Goal: Task Accomplishment & Management: Complete application form

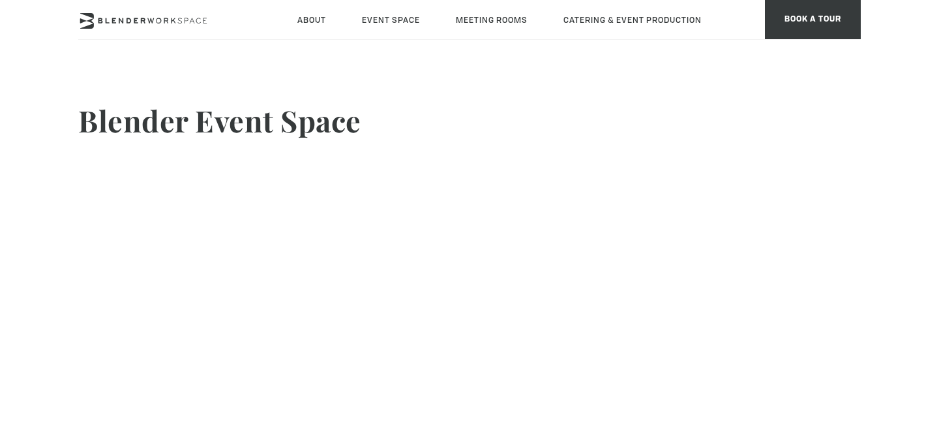
scroll to position [163, 0]
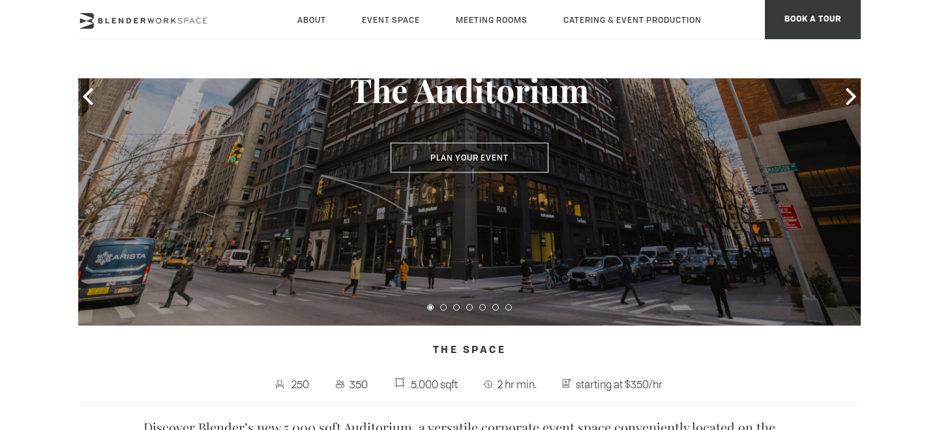
scroll to position [212, 0]
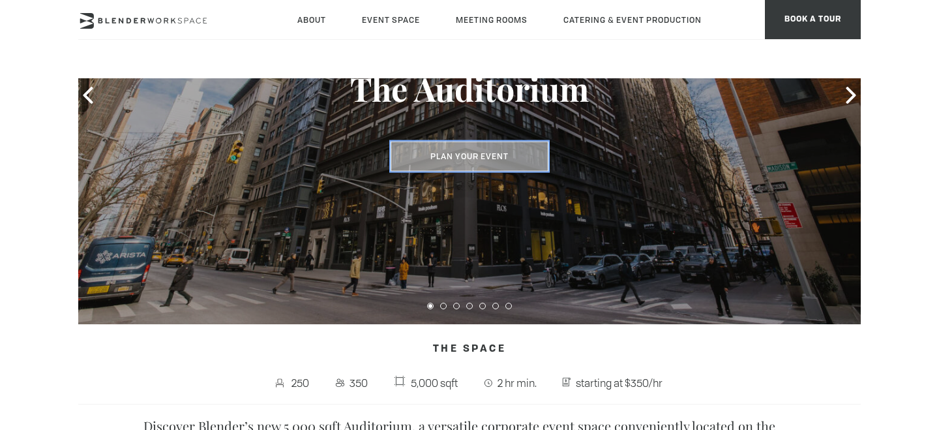
click at [521, 155] on button "Plan Your Event" at bounding box center [470, 157] width 158 height 30
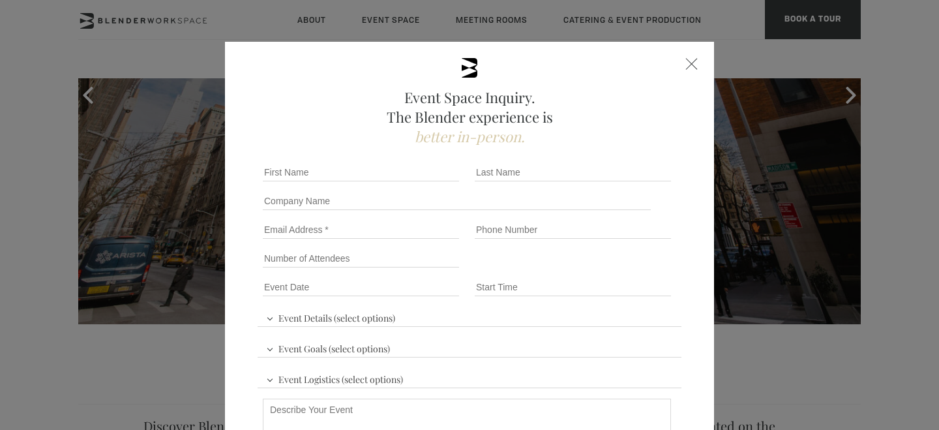
scroll to position [169, 0]
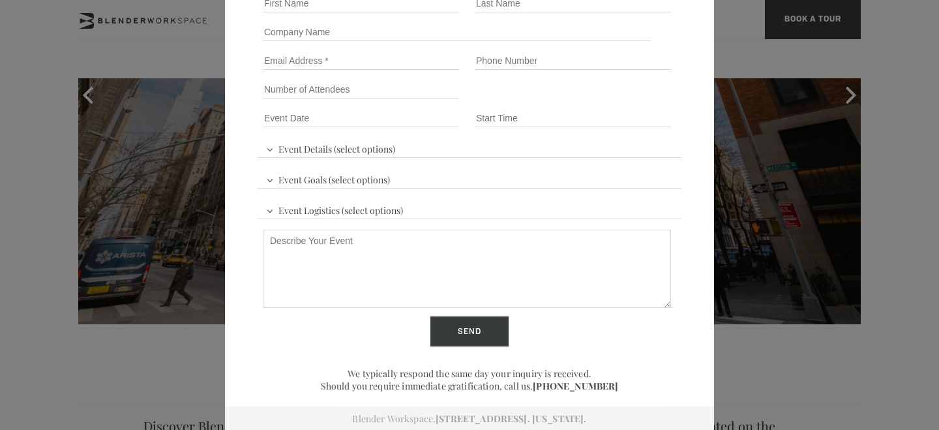
click at [445, 294] on textarea "Describe Your Event" at bounding box center [467, 269] width 408 height 78
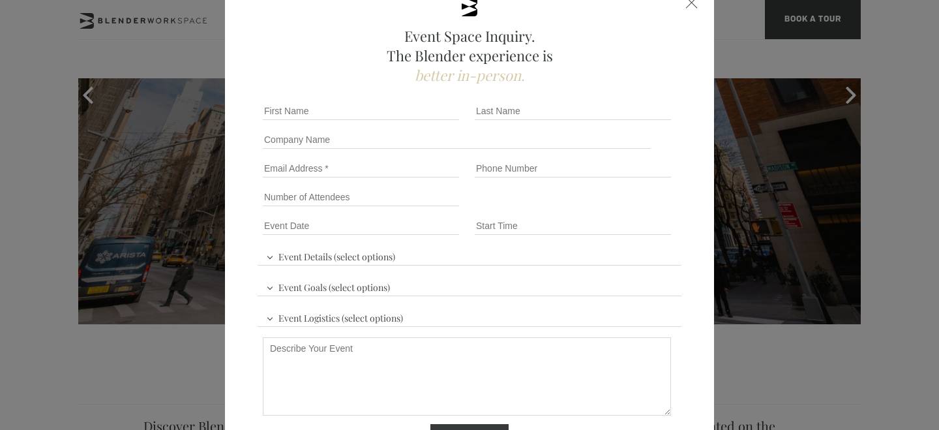
scroll to position [0, 0]
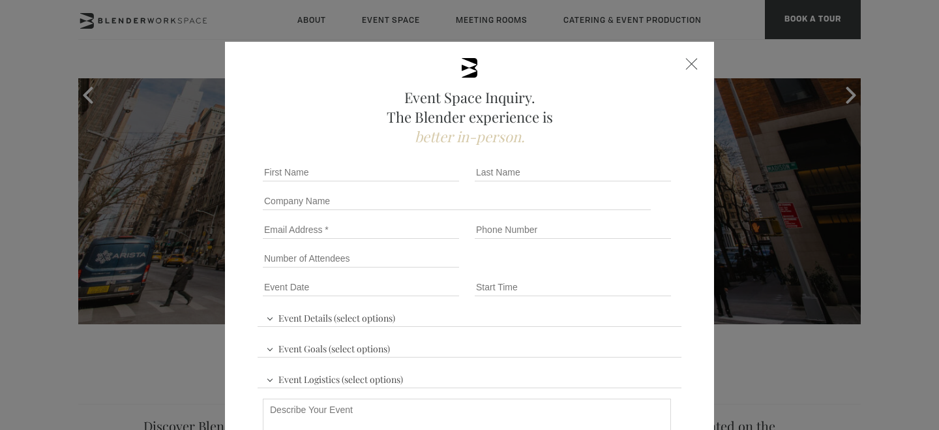
click at [690, 65] on span at bounding box center [692, 64] width 12 height 12
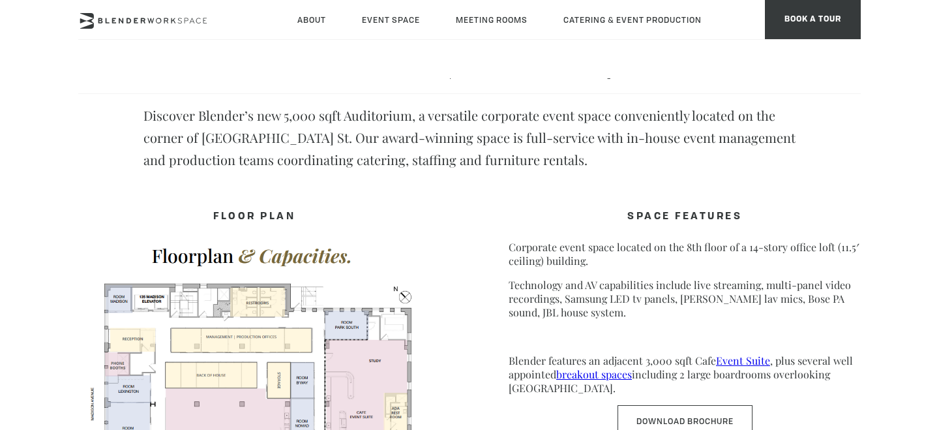
scroll to position [582, 0]
